Goal: Task Accomplishment & Management: Manage account settings

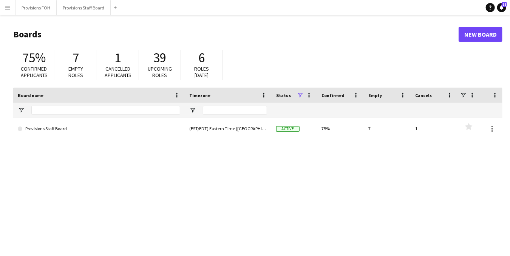
click at [8, 8] on app-icon "Menu" at bounding box center [8, 8] width 6 height 6
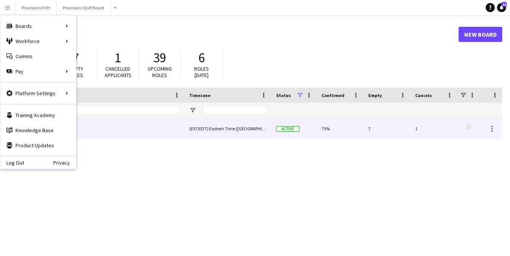
click at [172, 135] on link "Provisions Staff Board" at bounding box center [99, 128] width 162 height 21
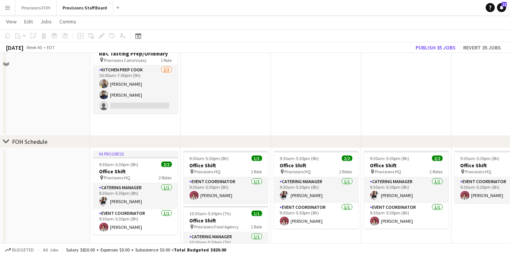
scroll to position [424, 0]
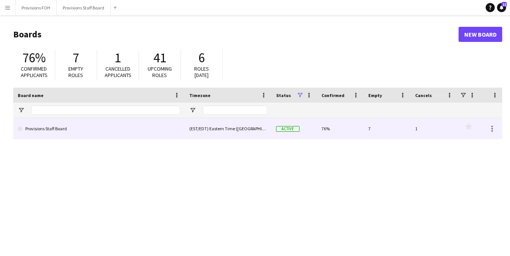
click at [46, 130] on link "Provisions Staff Board" at bounding box center [99, 128] width 162 height 21
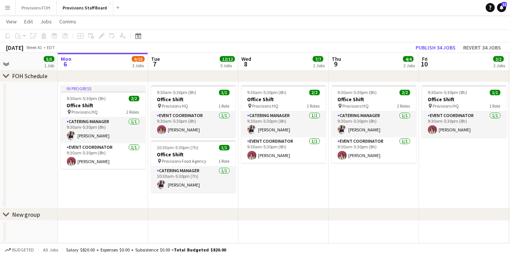
scroll to position [0, 212]
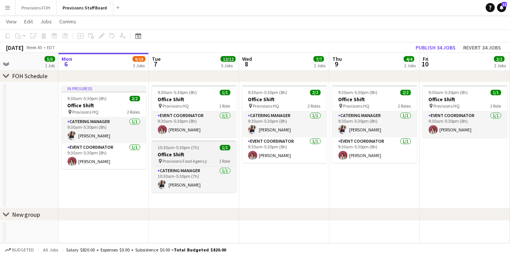
click at [198, 157] on h3 "Office Shift" at bounding box center [194, 154] width 85 height 7
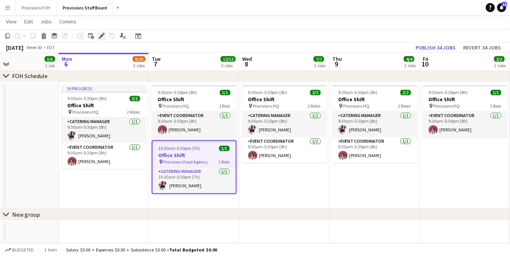
click at [102, 34] on icon at bounding box center [101, 36] width 4 height 4
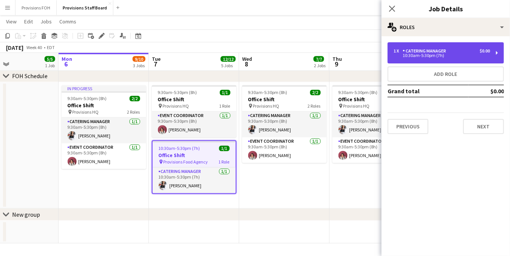
click at [434, 56] on div "10:30am-5:30pm (7h)" at bounding box center [441, 56] width 96 height 4
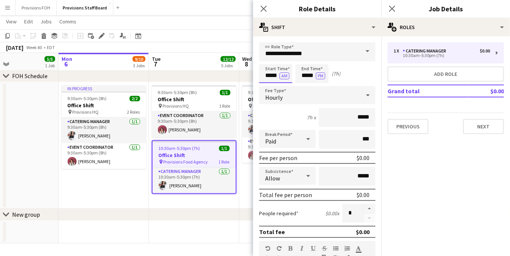
click at [270, 77] on input "*****" at bounding box center [275, 73] width 33 height 19
type input "*****"
click at [485, 129] on button "Next" at bounding box center [483, 126] width 41 height 15
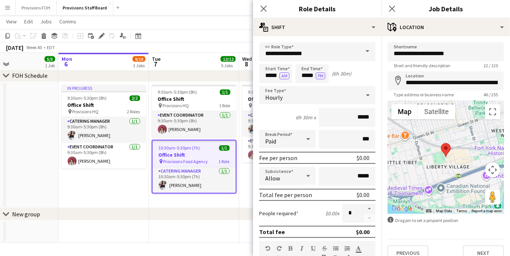
scroll to position [10, 0]
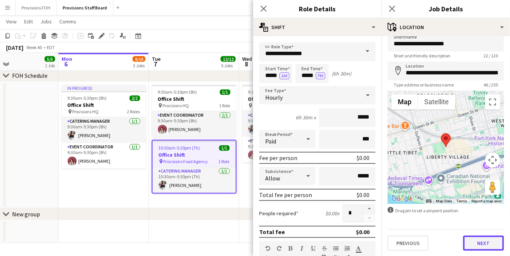
click at [476, 244] on button "Next" at bounding box center [483, 243] width 41 height 15
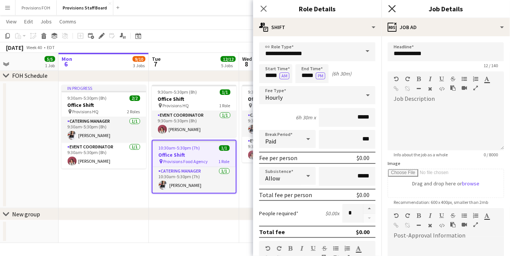
click at [391, 8] on icon at bounding box center [391, 8] width 7 height 7
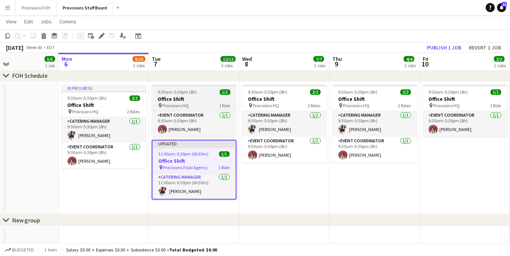
click at [197, 100] on h3 "Office Shift" at bounding box center [194, 99] width 85 height 7
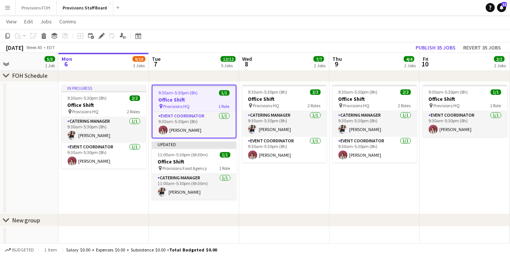
click at [362, 25] on app-page-menu "View Day view expanded Day view collapsed Month view Date picker Jump to [DATE]…" at bounding box center [255, 22] width 510 height 14
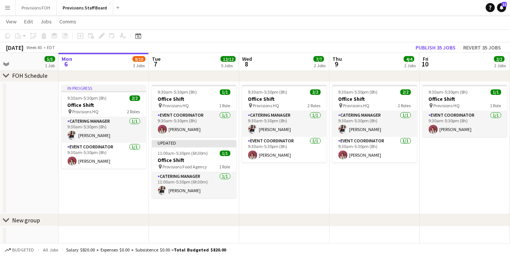
click at [191, 41] on app-toolbar "Copy Paste Paste Ctrl+V Paste with crew Ctrl+Shift+V Paste linked Job [GEOGRAPH…" at bounding box center [255, 35] width 510 height 13
drag, startPoint x: 191, startPoint y: 36, endPoint x: 139, endPoint y: 10, distance: 57.7
click at [139, 10] on app-navbar "Menu Boards Boards Boards All jobs Status Workforce Workforce My Workforce Recr…" at bounding box center [255, 7] width 510 height 15
click at [113, 17] on app-page-menu "View Day view expanded Day view collapsed Month view Date picker Jump to [DATE]…" at bounding box center [255, 22] width 510 height 14
click at [239, 11] on app-navbar "Menu Boards Boards Boards All jobs Status Workforce Workforce My Workforce Recr…" at bounding box center [255, 7] width 510 height 15
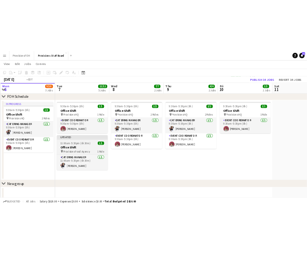
scroll to position [0, 271]
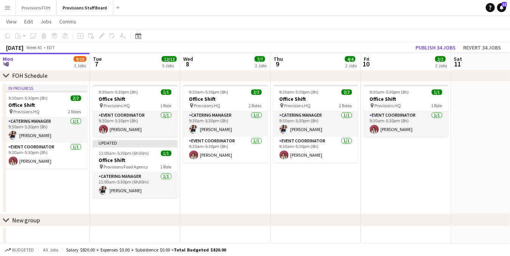
click at [149, 20] on app-page-menu "View Day view expanded Day view collapsed Month view Date picker Jump to [DATE]…" at bounding box center [255, 22] width 510 height 14
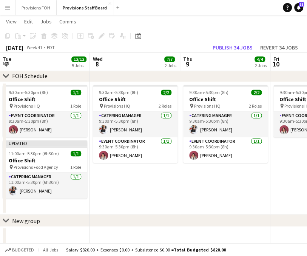
click at [167, 39] on app-toolbar "Copy Paste Paste Ctrl+V Paste with crew Ctrl+Shift+V Paste linked Job [GEOGRAPH…" at bounding box center [153, 35] width 307 height 13
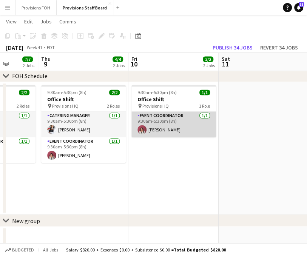
scroll to position [0, 229]
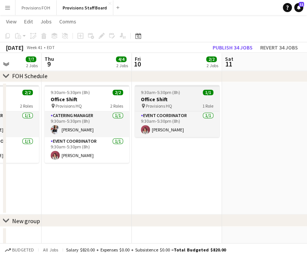
click at [178, 99] on h3 "Office Shift" at bounding box center [177, 99] width 85 height 7
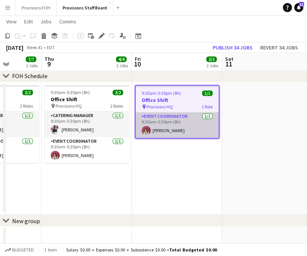
click at [181, 136] on app-card-role "Event Coordinator [DATE] 9:30am-5:30pm (8h) [PERSON_NAME]" at bounding box center [177, 125] width 83 height 26
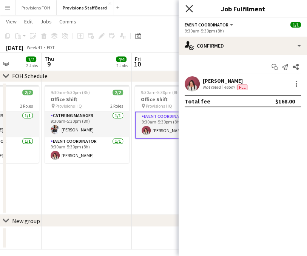
click at [188, 5] on icon "Close pop-in" at bounding box center [188, 8] width 7 height 7
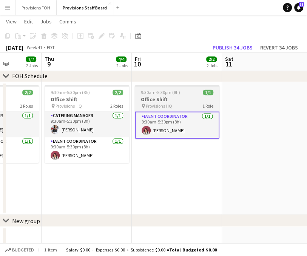
click at [177, 97] on h3 "Office Shift" at bounding box center [177, 99] width 85 height 7
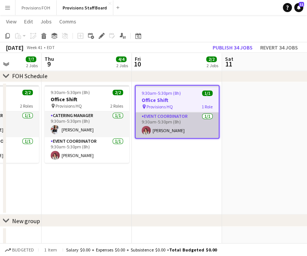
click at [152, 129] on app-card-role "Event Coordinator [DATE] 9:30am-5:30pm (8h) [PERSON_NAME]" at bounding box center [177, 125] width 83 height 26
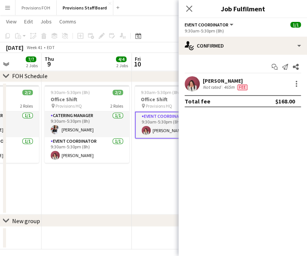
click at [201, 86] on div "[PERSON_NAME] Not rated 465m Fee" at bounding box center [243, 83] width 128 height 15
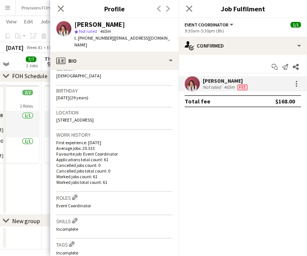
scroll to position [125, 0]
drag, startPoint x: 128, startPoint y: 111, endPoint x: 54, endPoint y: 117, distance: 74.2
click at [54, 117] on app-crew-profile-bio "Open photos pop-in Gender [DEMOGRAPHIC_DATA] Birthday [DEMOGRAPHIC_DATA] (29 ye…" at bounding box center [114, 163] width 128 height 186
copy span "[STREET_ADDRESS]"
click at [187, 9] on icon "Close pop-in" at bounding box center [188, 8] width 7 height 7
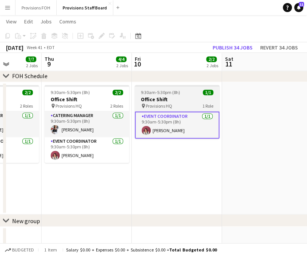
click at [161, 98] on h3 "Office Shift" at bounding box center [177, 99] width 85 height 7
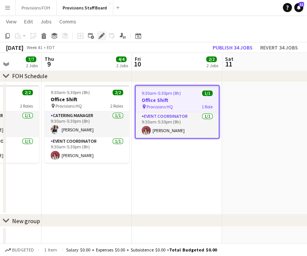
click at [102, 37] on icon "Edit" at bounding box center [102, 36] width 6 height 6
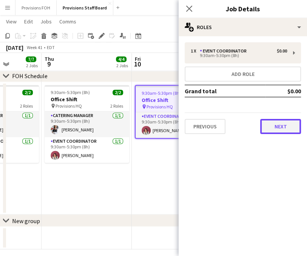
click at [276, 125] on button "Next" at bounding box center [280, 126] width 41 height 15
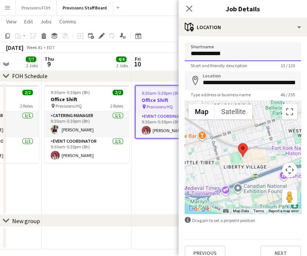
click at [229, 51] on input "**********" at bounding box center [243, 51] width 116 height 19
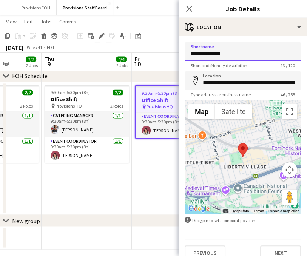
click at [229, 51] on input "**********" at bounding box center [243, 51] width 116 height 19
type input "**********"
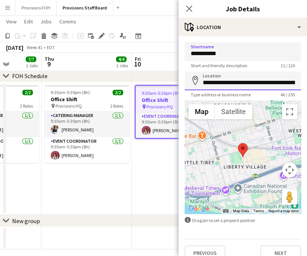
click at [231, 84] on input "**********" at bounding box center [243, 80] width 116 height 19
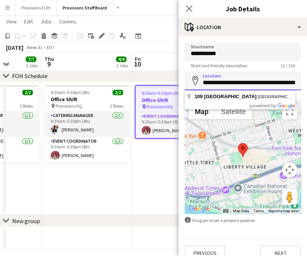
paste input
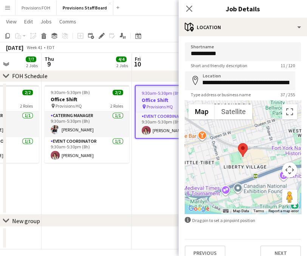
scroll to position [0, 0]
type input "**********"
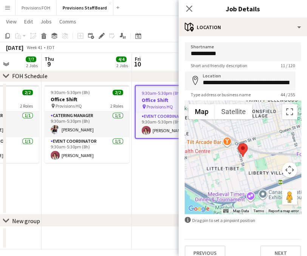
scroll to position [10, 0]
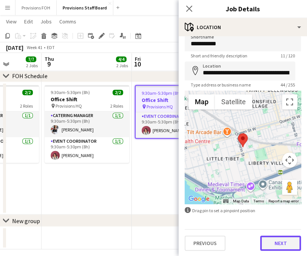
click at [273, 240] on button "Next" at bounding box center [280, 243] width 41 height 15
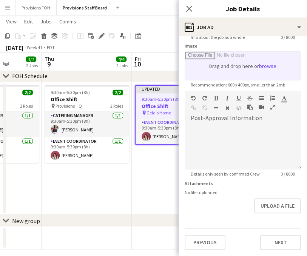
scroll to position [0, 0]
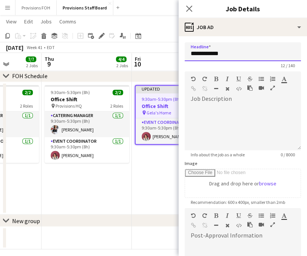
drag, startPoint x: 222, startPoint y: 58, endPoint x: 168, endPoint y: 43, distance: 56.5
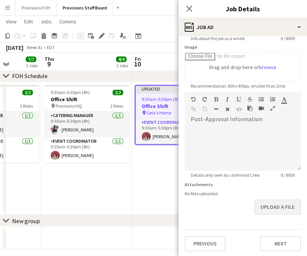
scroll to position [116, 0]
type input "**********"
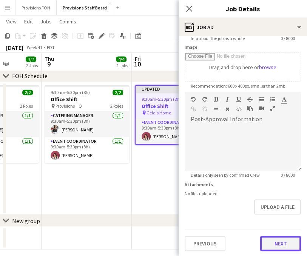
click at [270, 244] on button "Next" at bounding box center [280, 243] width 41 height 15
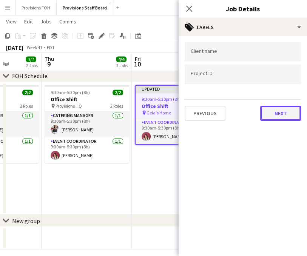
click at [277, 110] on button "Next" at bounding box center [280, 113] width 41 height 15
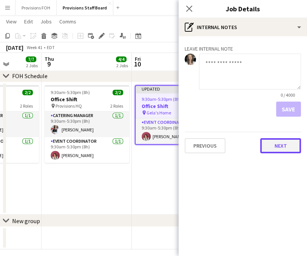
click at [283, 147] on button "Next" at bounding box center [280, 145] width 41 height 15
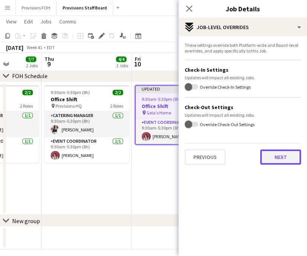
click at [284, 161] on button "Next" at bounding box center [280, 156] width 41 height 15
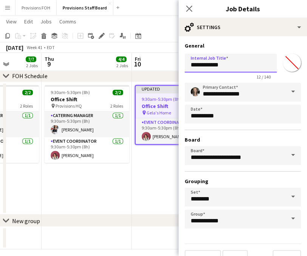
drag, startPoint x: 225, startPoint y: 67, endPoint x: 168, endPoint y: 60, distance: 57.8
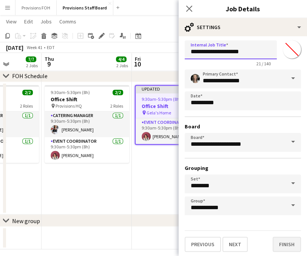
type input "**********"
click at [284, 237] on button "Finish" at bounding box center [287, 244] width 28 height 15
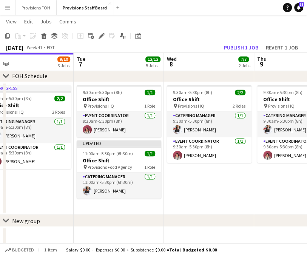
scroll to position [0, 197]
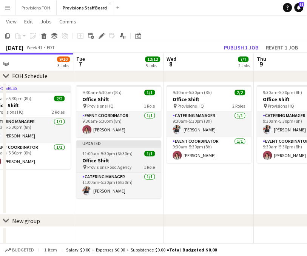
click at [120, 154] on span "11:00am-5:30pm (6h30m)" at bounding box center [107, 154] width 50 height 6
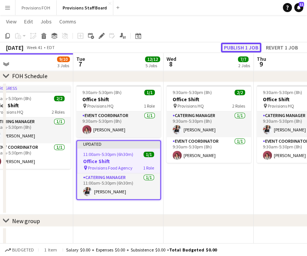
click at [233, 51] on button "Publish 1 job" at bounding box center [241, 48] width 40 height 10
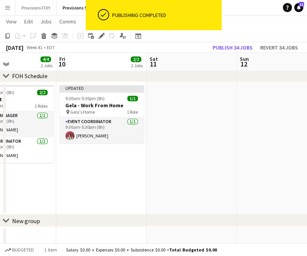
scroll to position [0, 225]
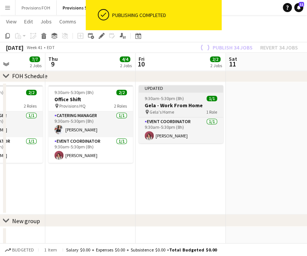
click at [191, 98] on div "9:30am-5:30pm (8h) 1/1" at bounding box center [181, 99] width 85 height 6
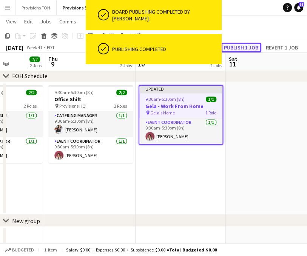
click at [239, 46] on button "Publish 1 job" at bounding box center [241, 48] width 40 height 10
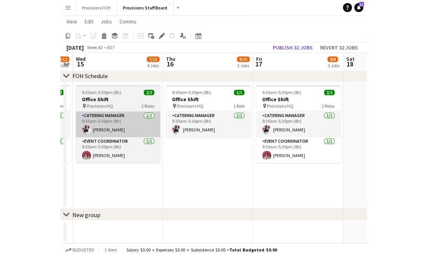
scroll to position [0, 190]
